Goal: Task Accomplishment & Management: Manage account settings

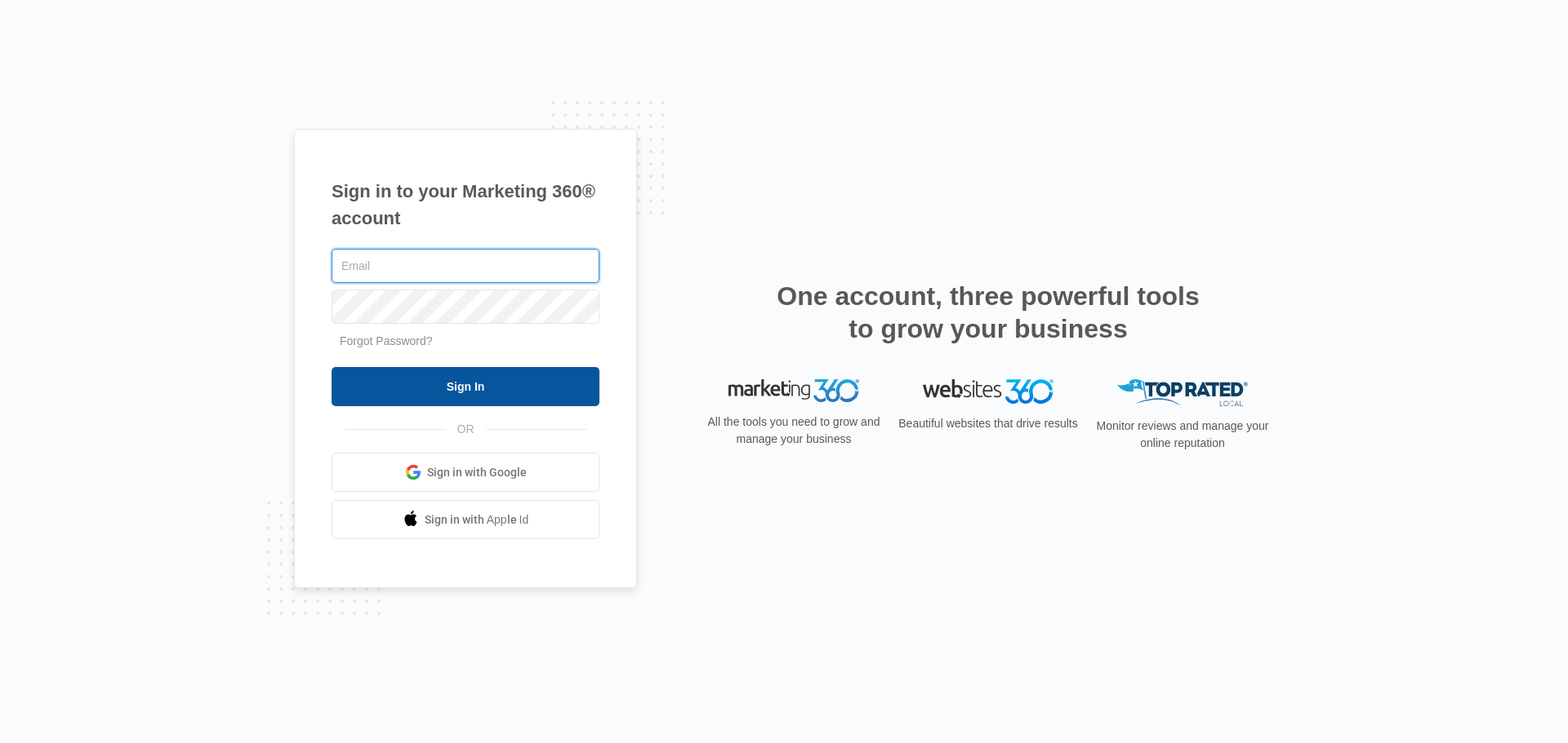
type input "[PERSON_NAME][EMAIL_ADDRESS][DOMAIN_NAME]"
click at [402, 386] on input "Sign In" at bounding box center [464, 386] width 267 height 39
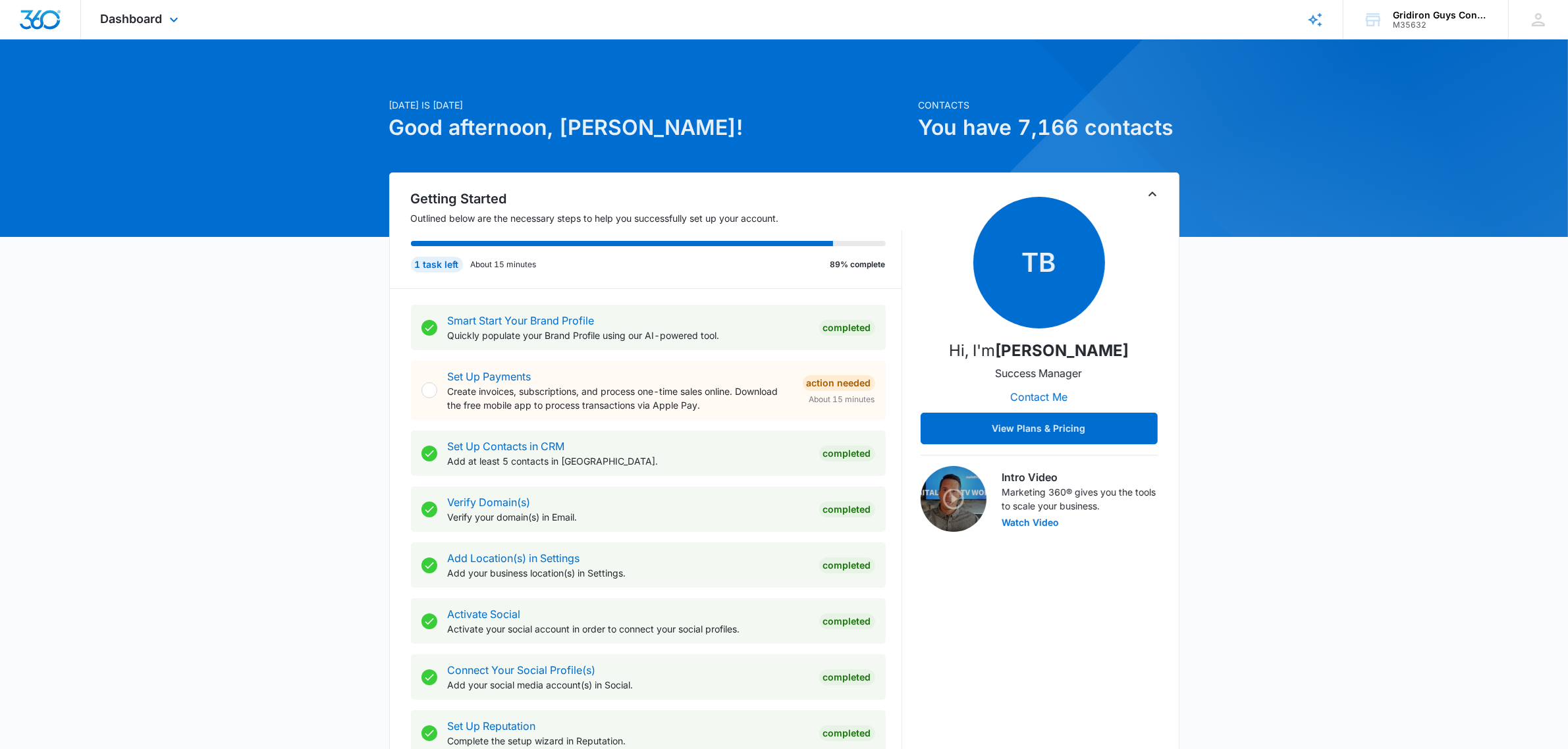
click at [165, 21] on div "Dashboard Apps Reputation Websites Forms CRM Email Social POS Content Ads Intel…" at bounding box center [141, 19] width 120 height 39
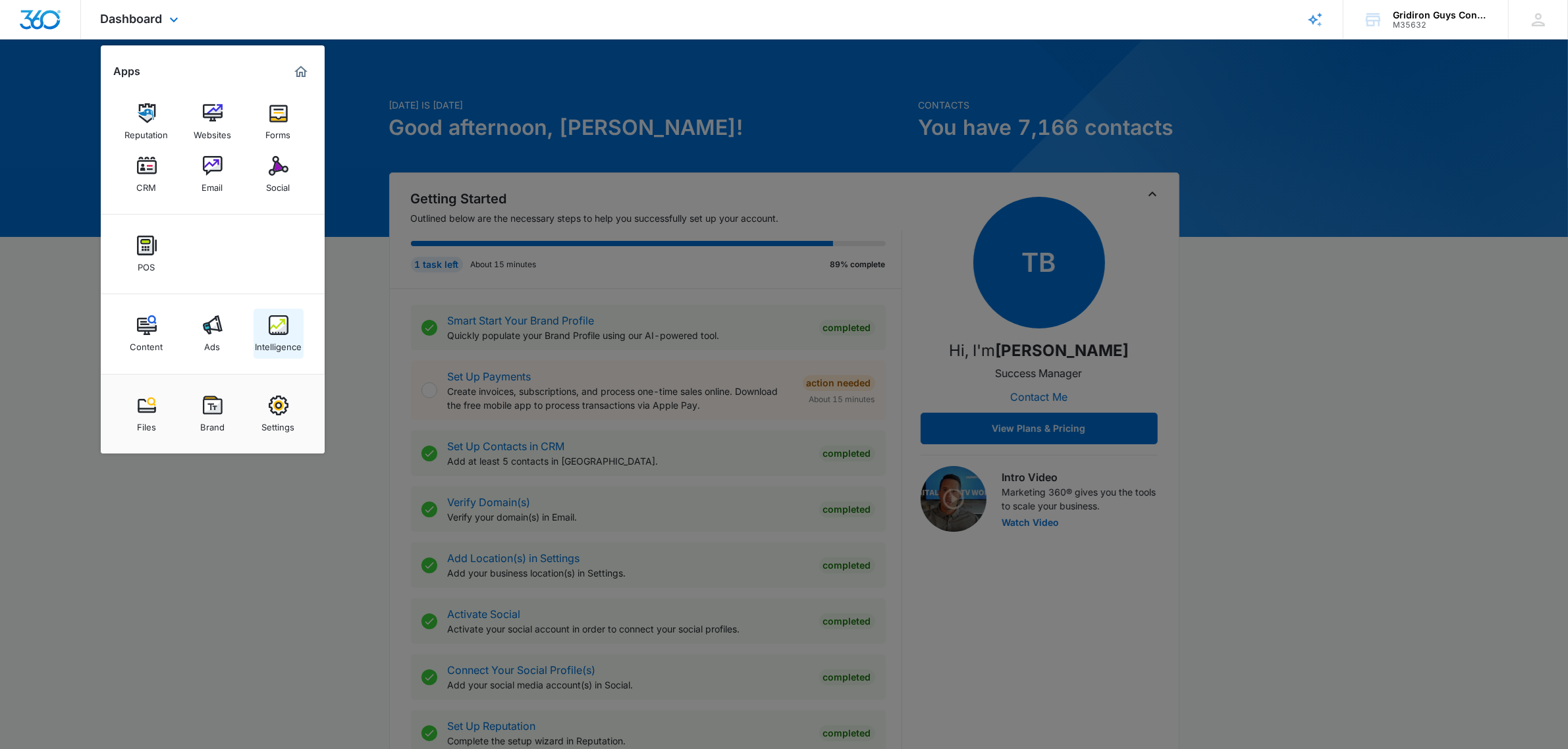
click at [284, 332] on img at bounding box center [278, 325] width 20 height 20
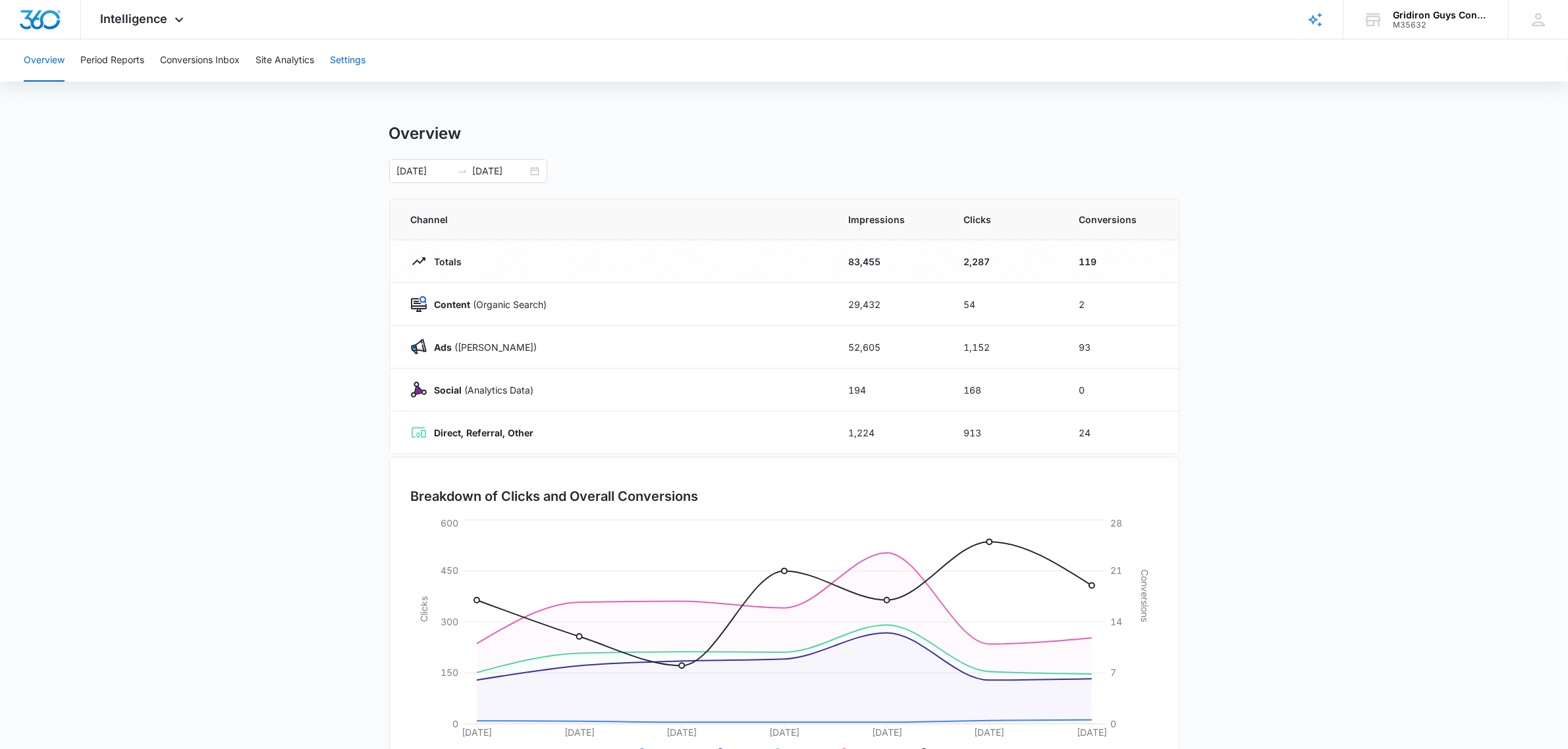
click at [343, 57] on button "Settings" at bounding box center [347, 60] width 35 height 42
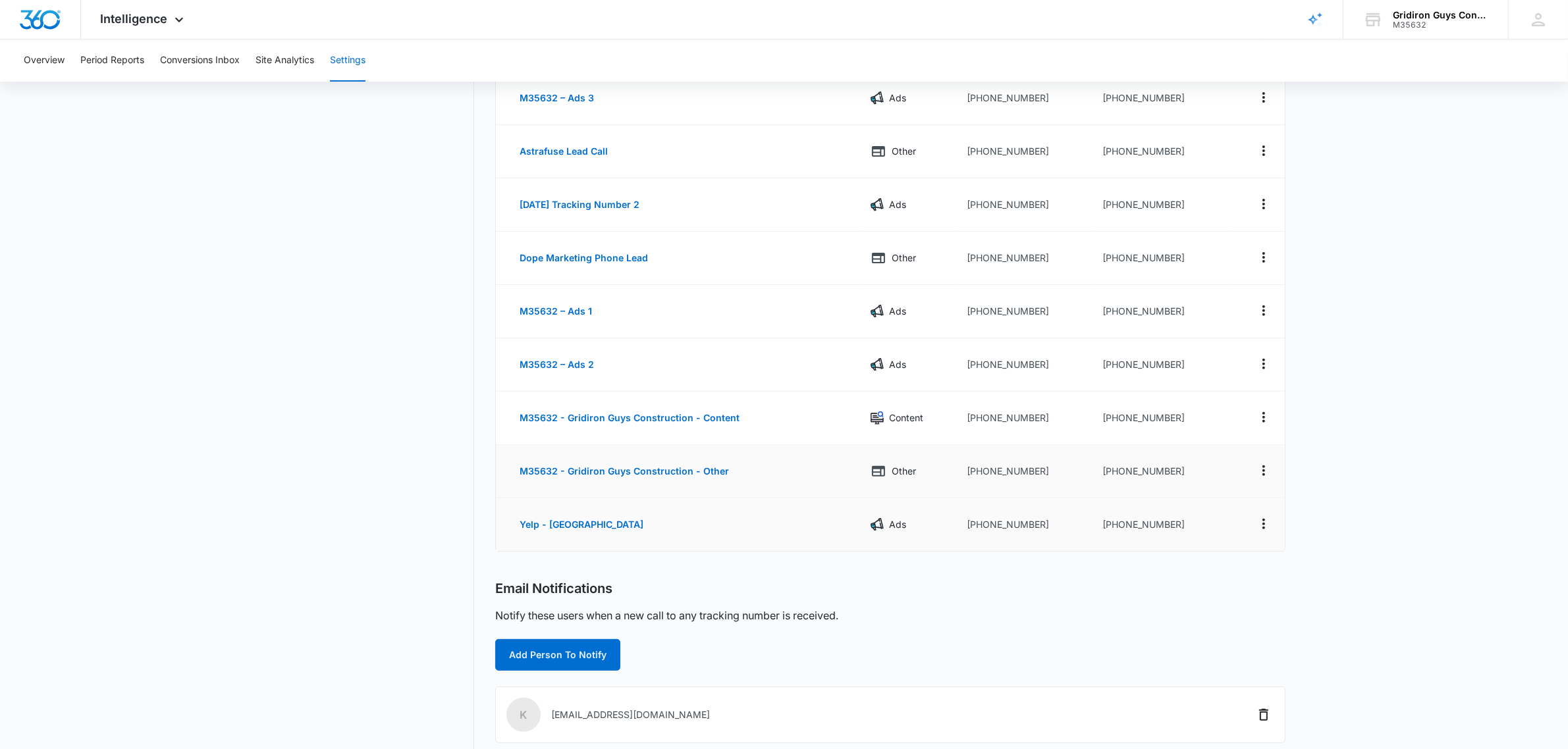
scroll to position [411, 0]
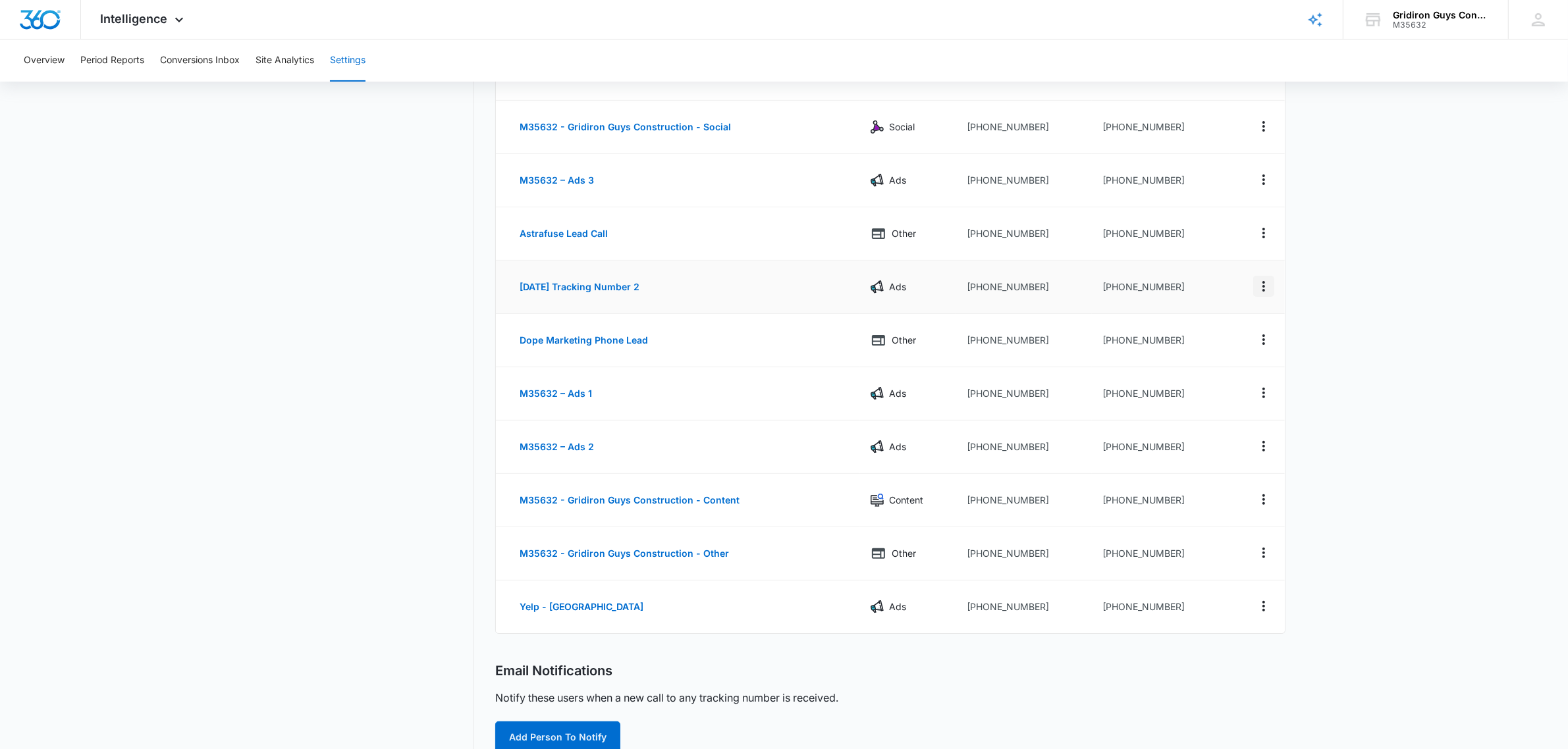
click at [1267, 288] on icon "Actions" at bounding box center [1264, 286] width 16 height 16
click at [1199, 278] on div "Edit" at bounding box center [1201, 276] width 27 height 9
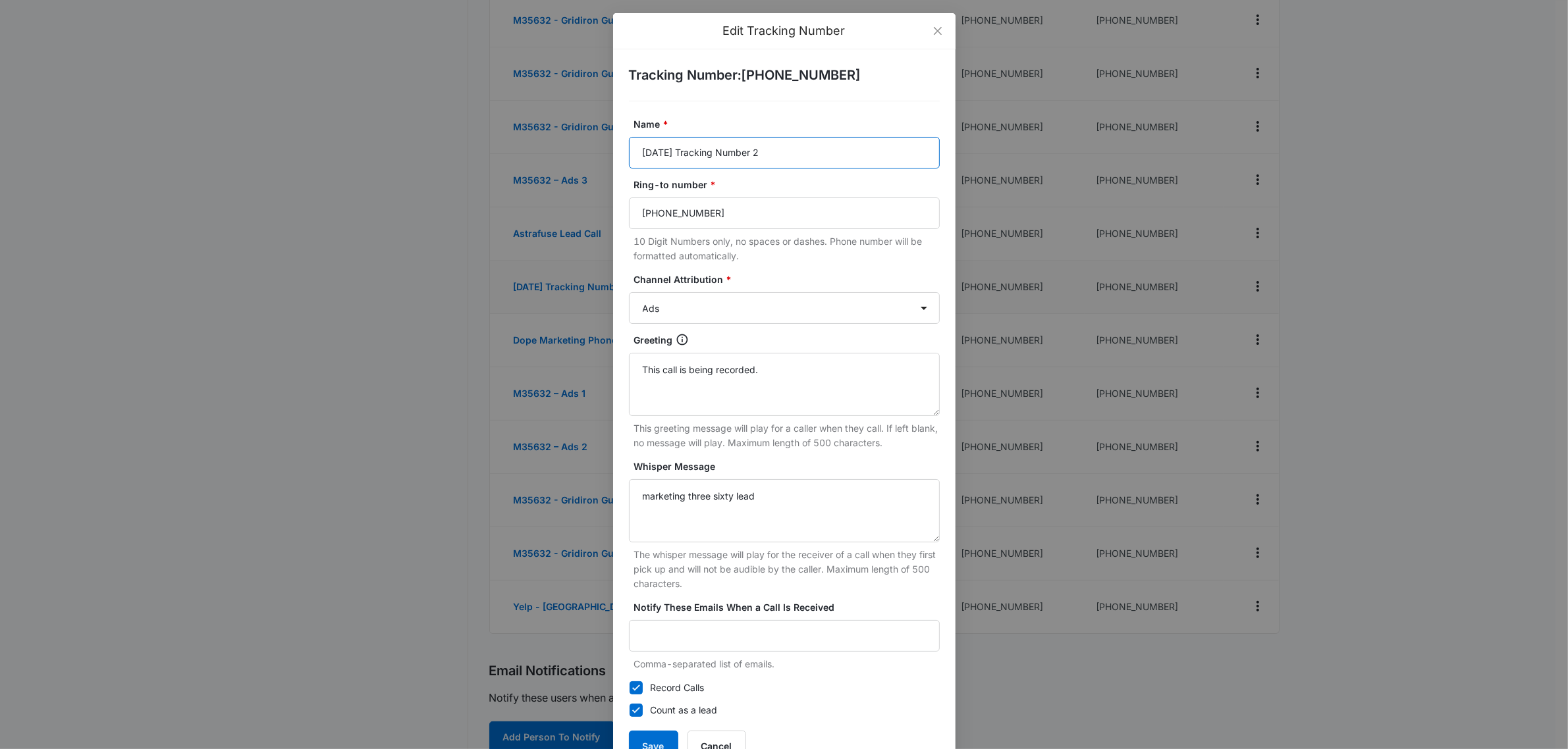
drag, startPoint x: 785, startPoint y: 150, endPoint x: 570, endPoint y: 150, distance: 215.0
click at [570, 150] on div "Edit Tracking Number Tracking Number : [PHONE_NUMBER] Name * [DATE] Tracking Nu…" at bounding box center [784, 374] width 1568 height 749
type input "Connected TV/[PERSON_NAME] Ad"
drag, startPoint x: 775, startPoint y: 370, endPoint x: 590, endPoint y: 354, distance: 185.7
click at [590, 356] on div "Edit Tracking Number Tracking Number : [PHONE_NUMBER] Name * Connected TV/[PERS…" at bounding box center [784, 374] width 1568 height 749
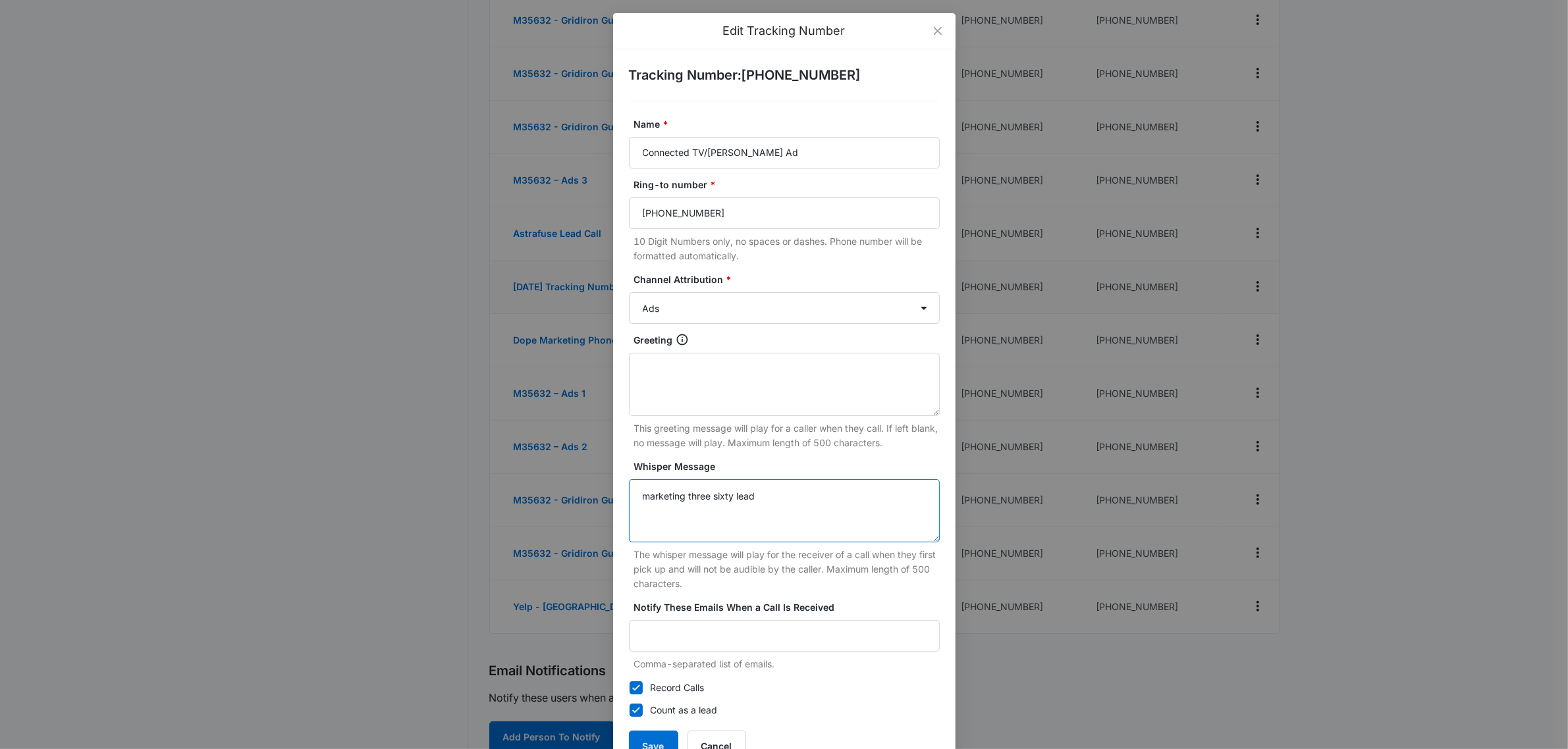
drag, startPoint x: 782, startPoint y: 501, endPoint x: 609, endPoint y: 496, distance: 173.1
click at [613, 496] on div "Tracking Number : [PHONE_NUMBER] Name * Connected TV/[PERSON_NAME] Ad Ring-to n…" at bounding box center [784, 414] width 343 height 729
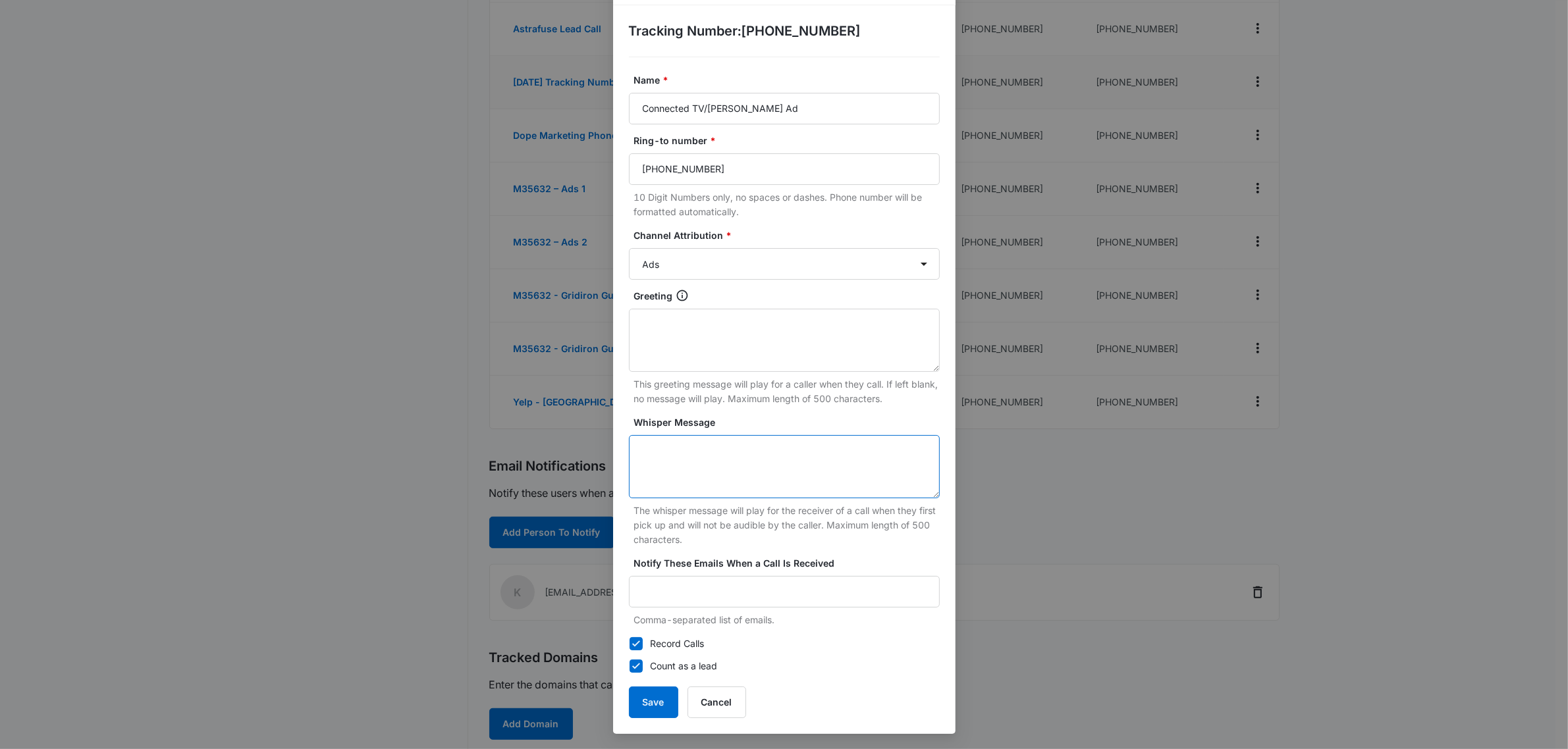
scroll to position [658, 0]
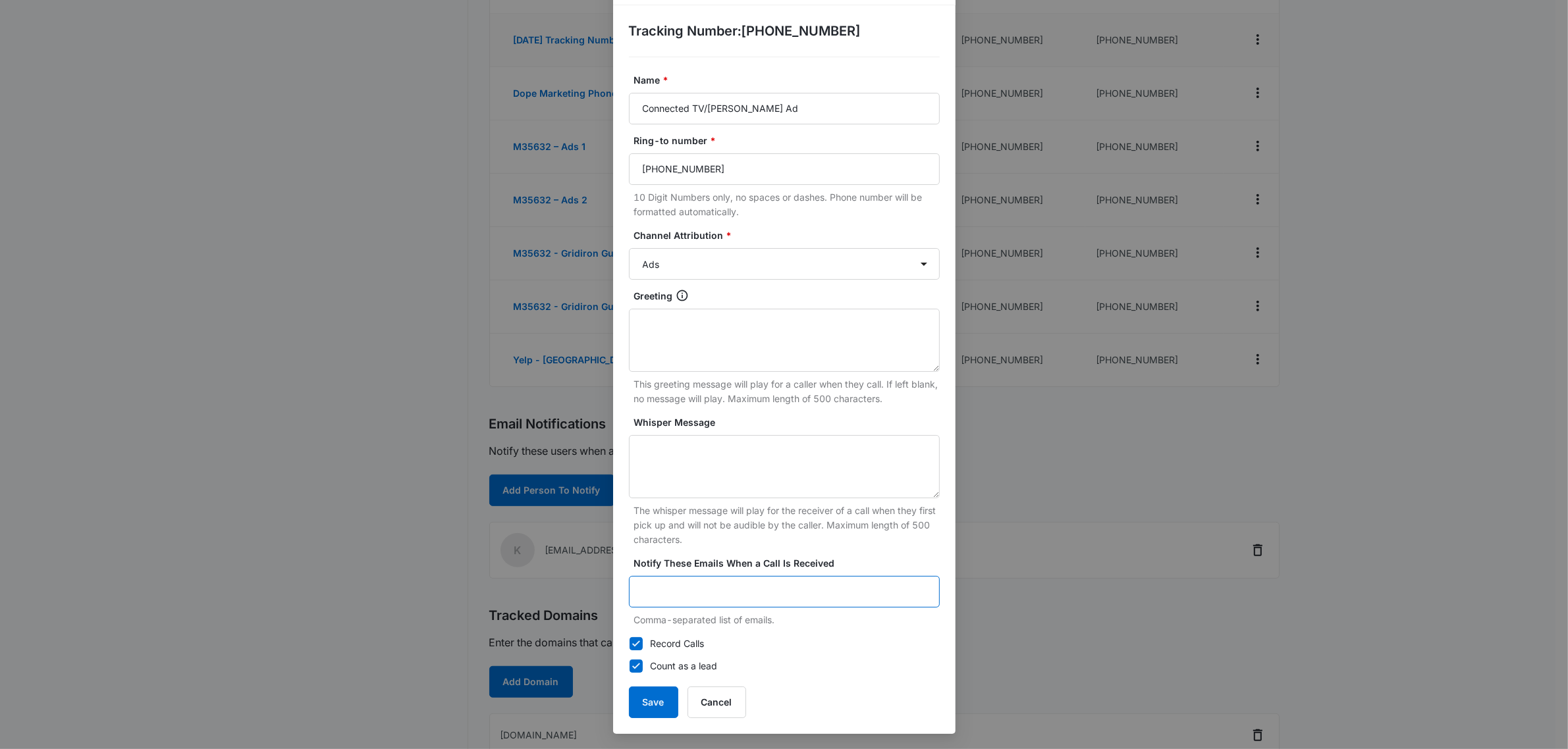
click at [682, 595] on input "Notify These Emails When a Call Is Received" at bounding box center [785, 591] width 311 height 31
type input "[PERSON_NAME][EMAIL_ADDRESS][DOMAIN_NAME]"
click at [647, 698] on button "Save" at bounding box center [654, 702] width 49 height 31
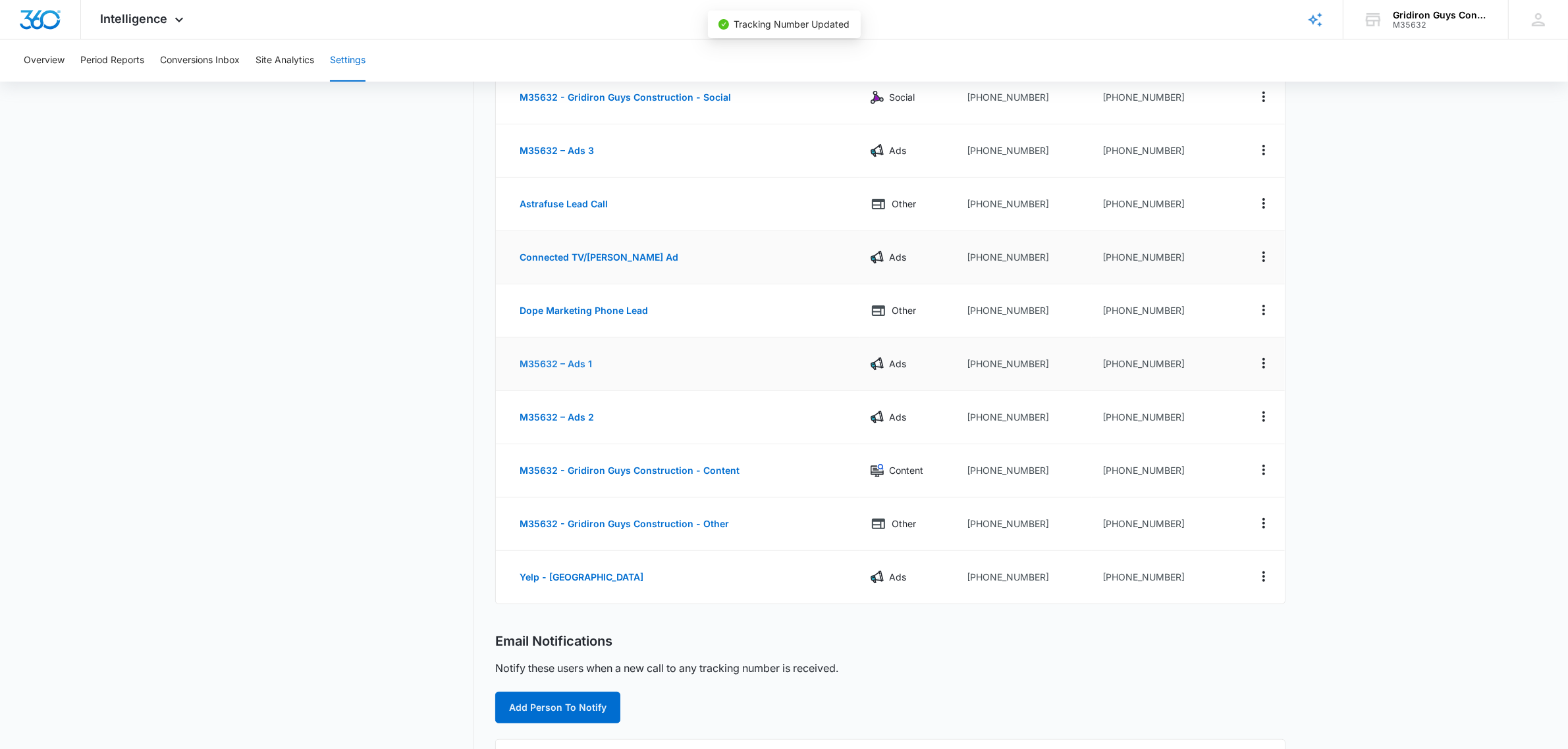
scroll to position [411, 0]
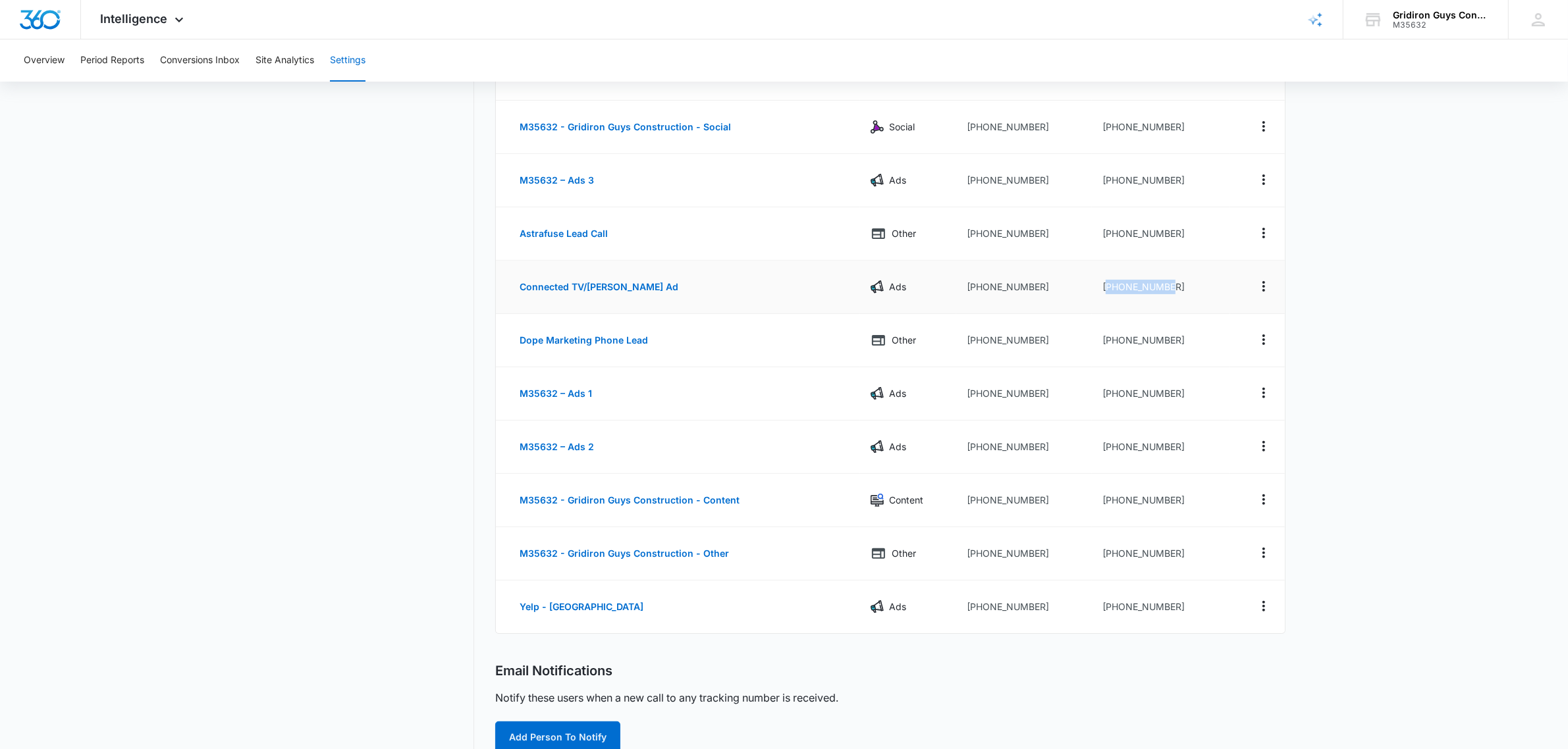
drag, startPoint x: 1173, startPoint y: 286, endPoint x: 1103, endPoint y: 294, distance: 70.5
click at [1103, 294] on td "[PHONE_NUMBER]" at bounding box center [1161, 288] width 138 height 53
copy td "13303336746"
